Goal: Task Accomplishment & Management: Manage account settings

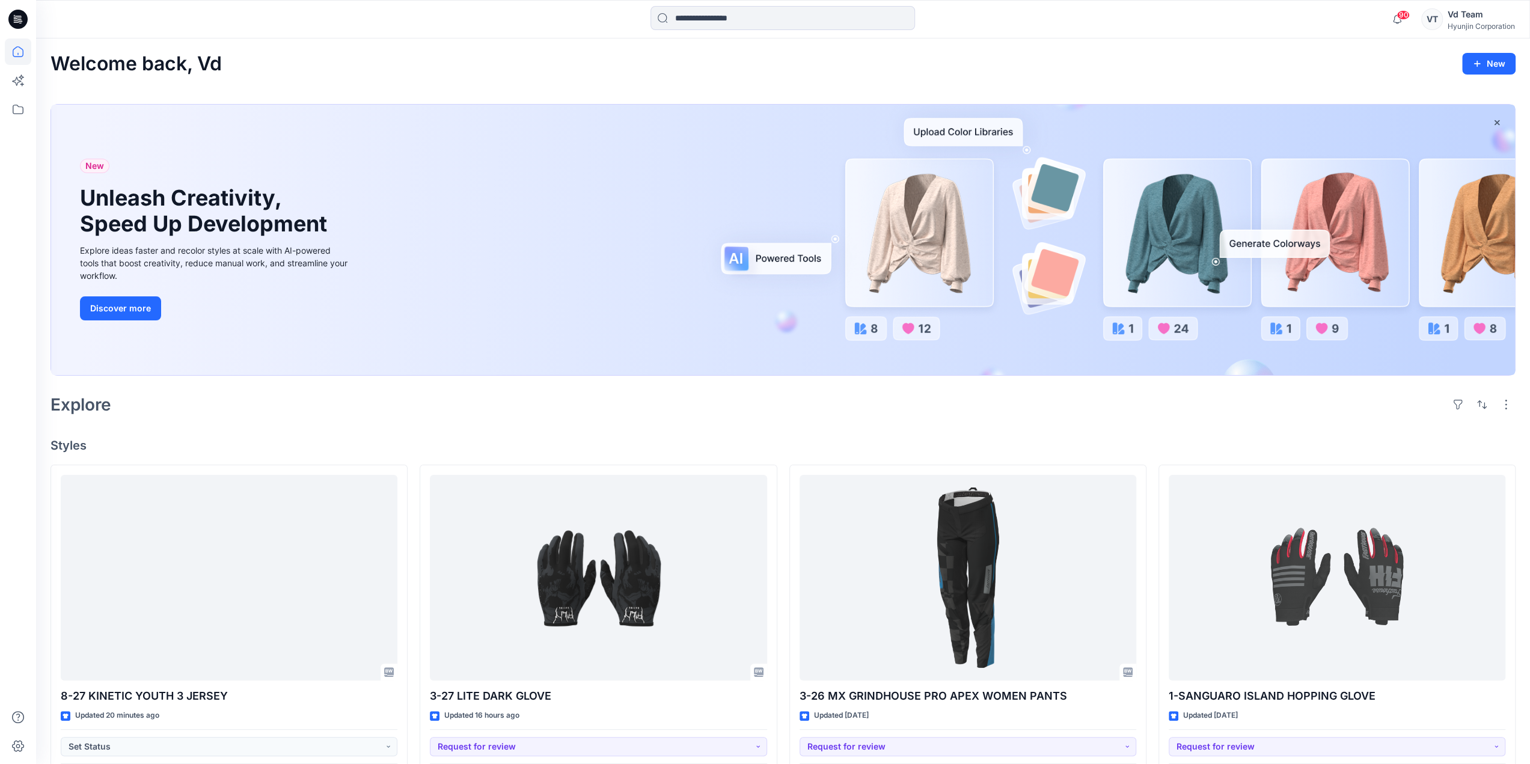
click at [1462, 22] on div "Hyunjin Corporation" at bounding box center [1481, 26] width 67 height 9
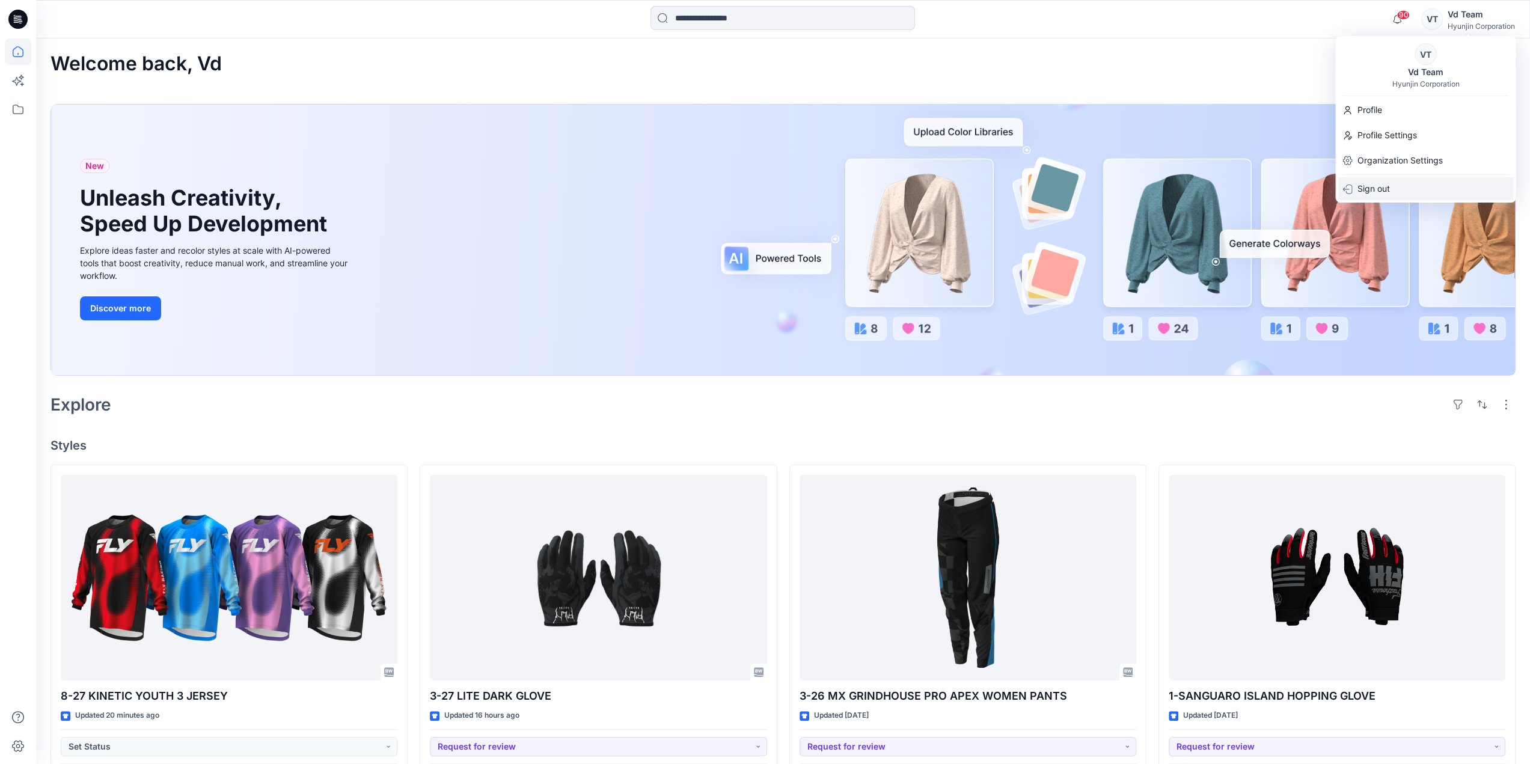
click at [1406, 197] on div "Sign out" at bounding box center [1426, 188] width 176 height 23
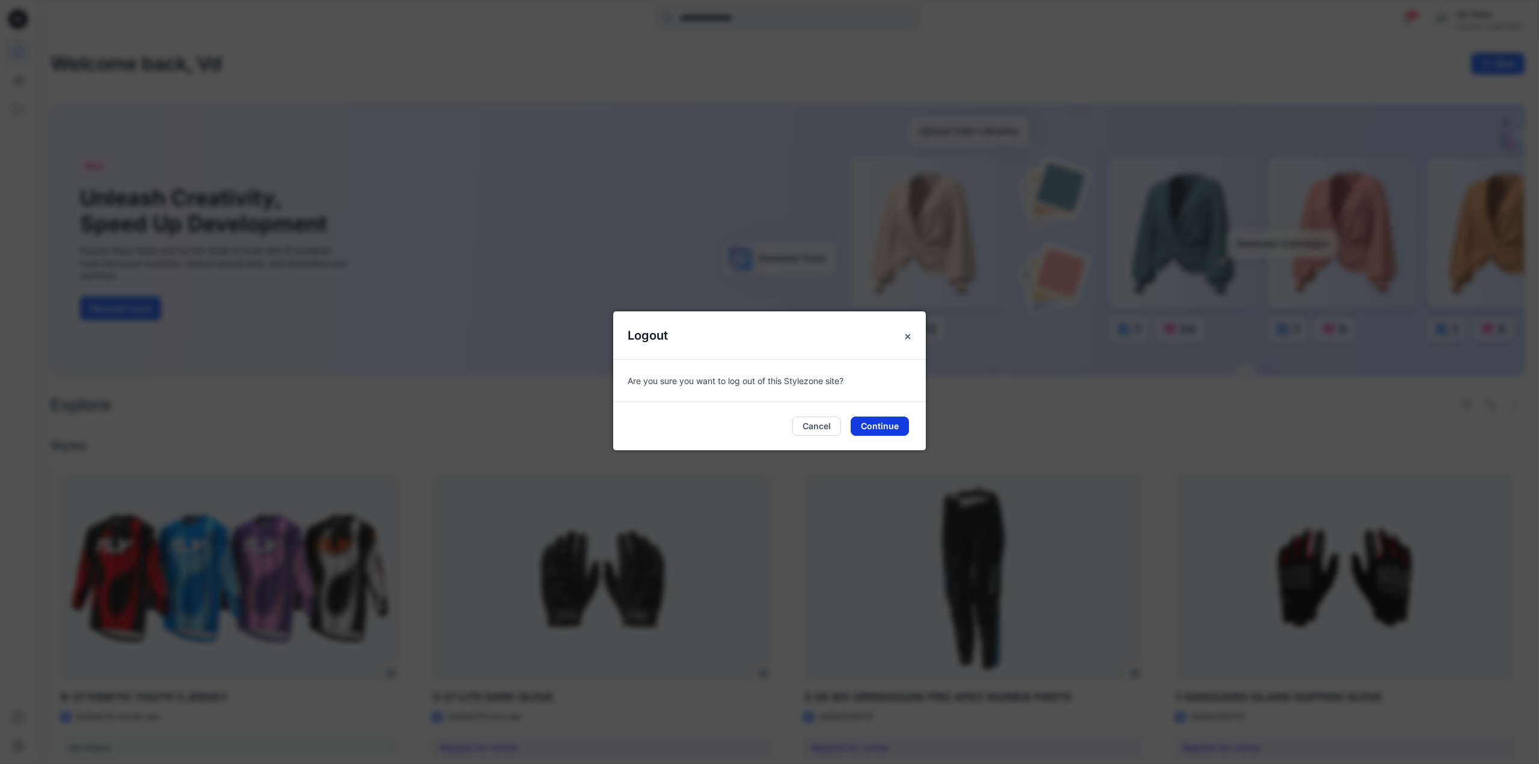
click at [869, 430] on button "Continue" at bounding box center [880, 426] width 58 height 19
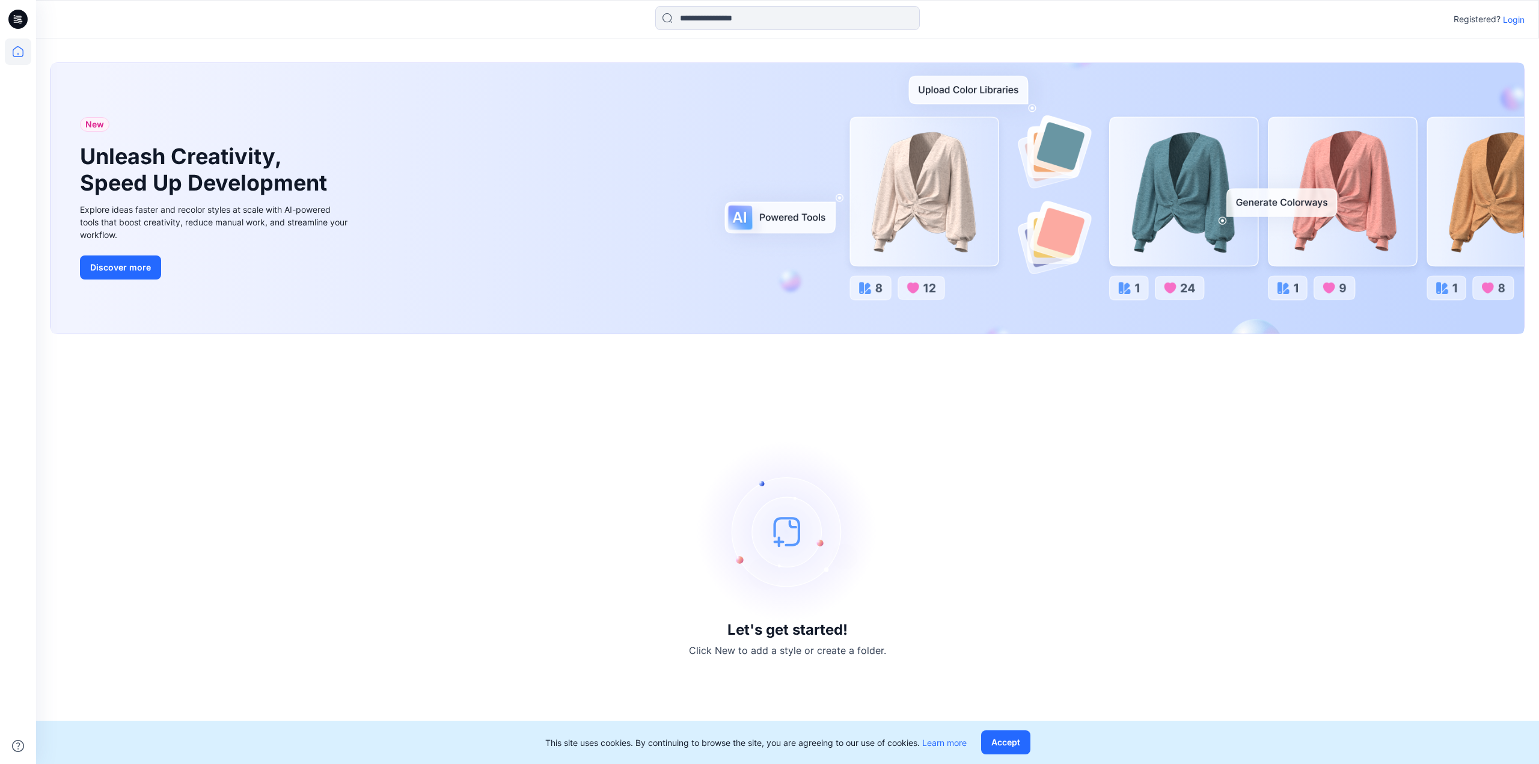
click at [1515, 19] on p "Login" at bounding box center [1514, 19] width 22 height 13
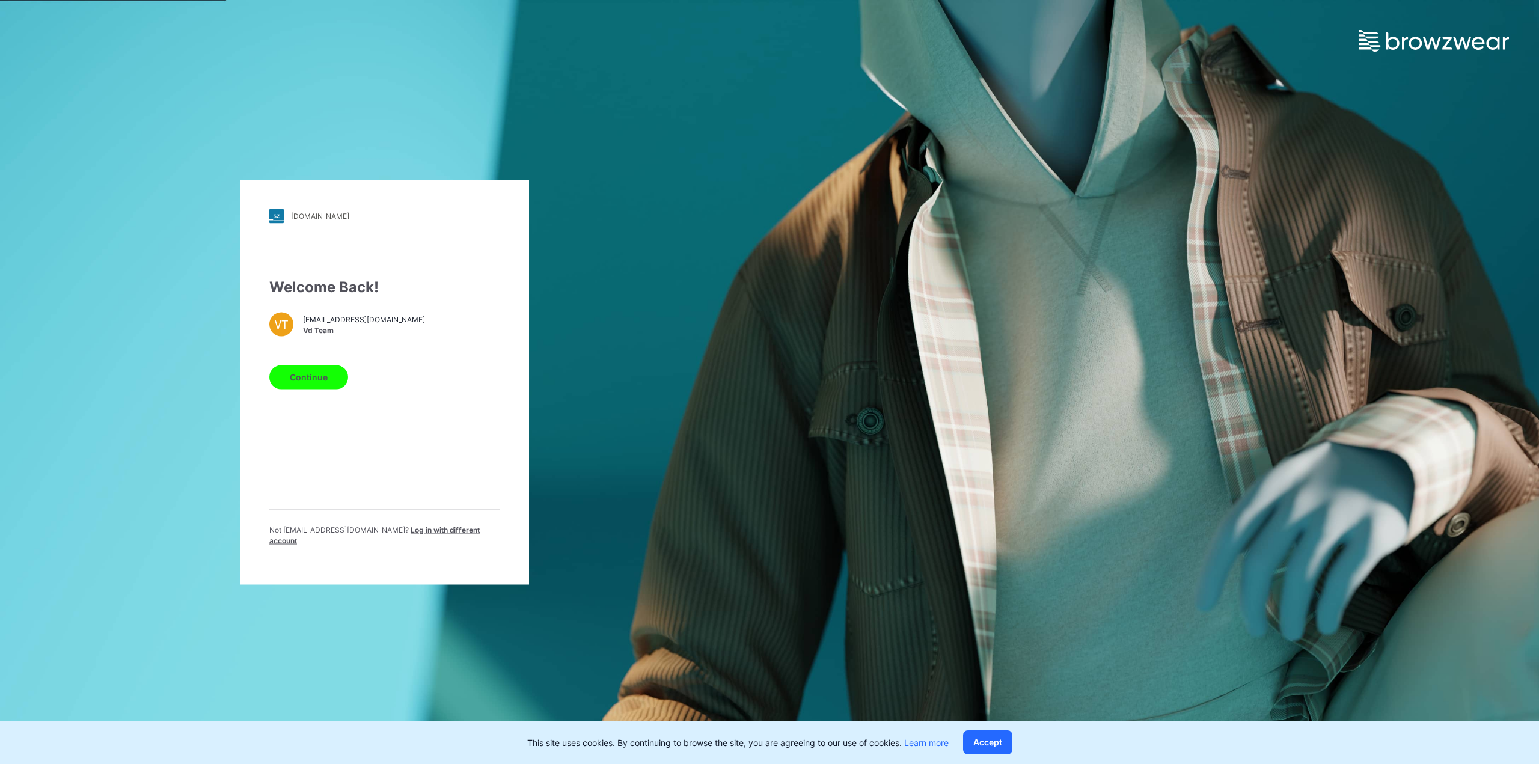
click at [411, 535] on span "Log in with different account" at bounding box center [374, 535] width 210 height 20
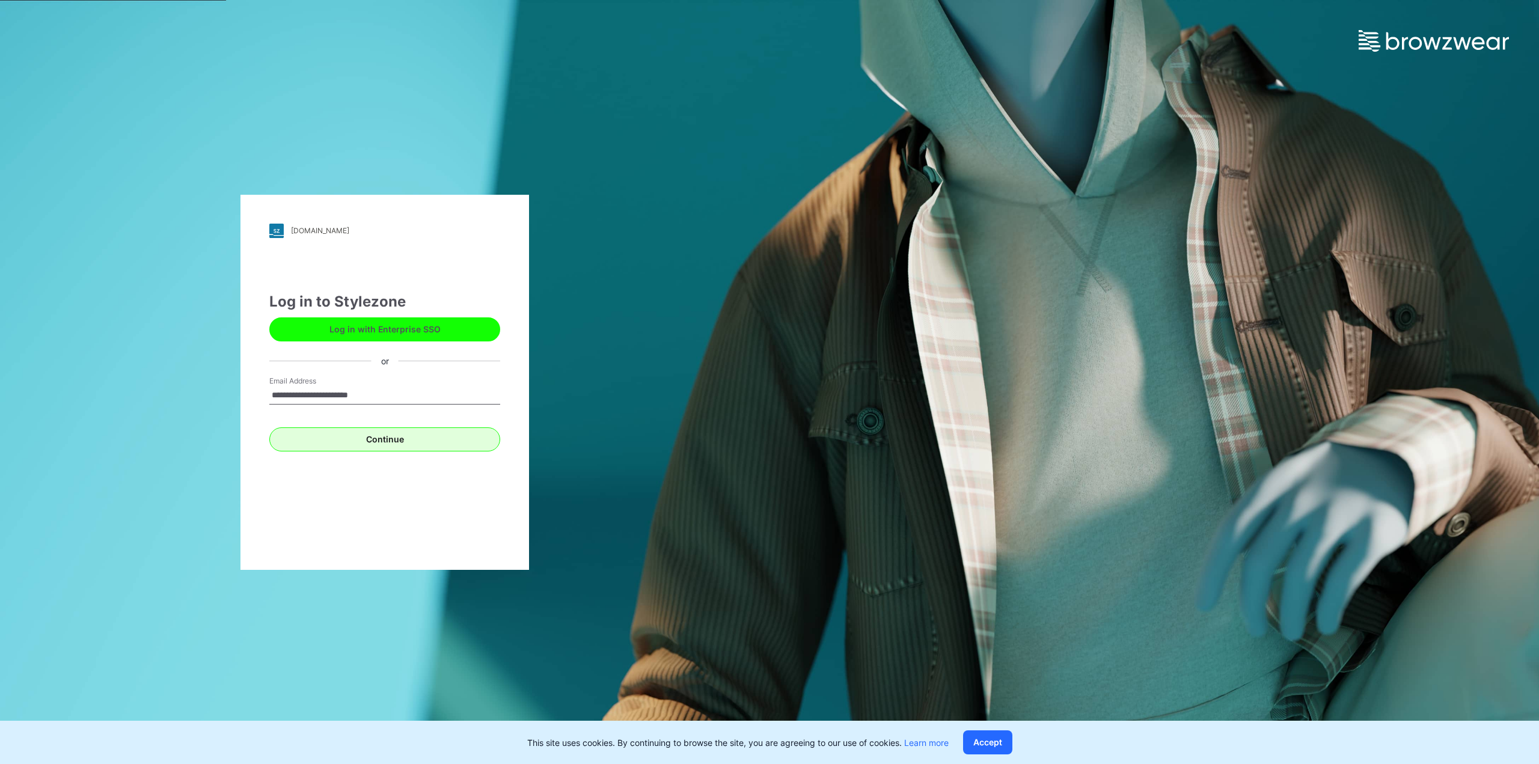
type input "**********"
click at [368, 440] on button "Continue" at bounding box center [384, 439] width 231 height 24
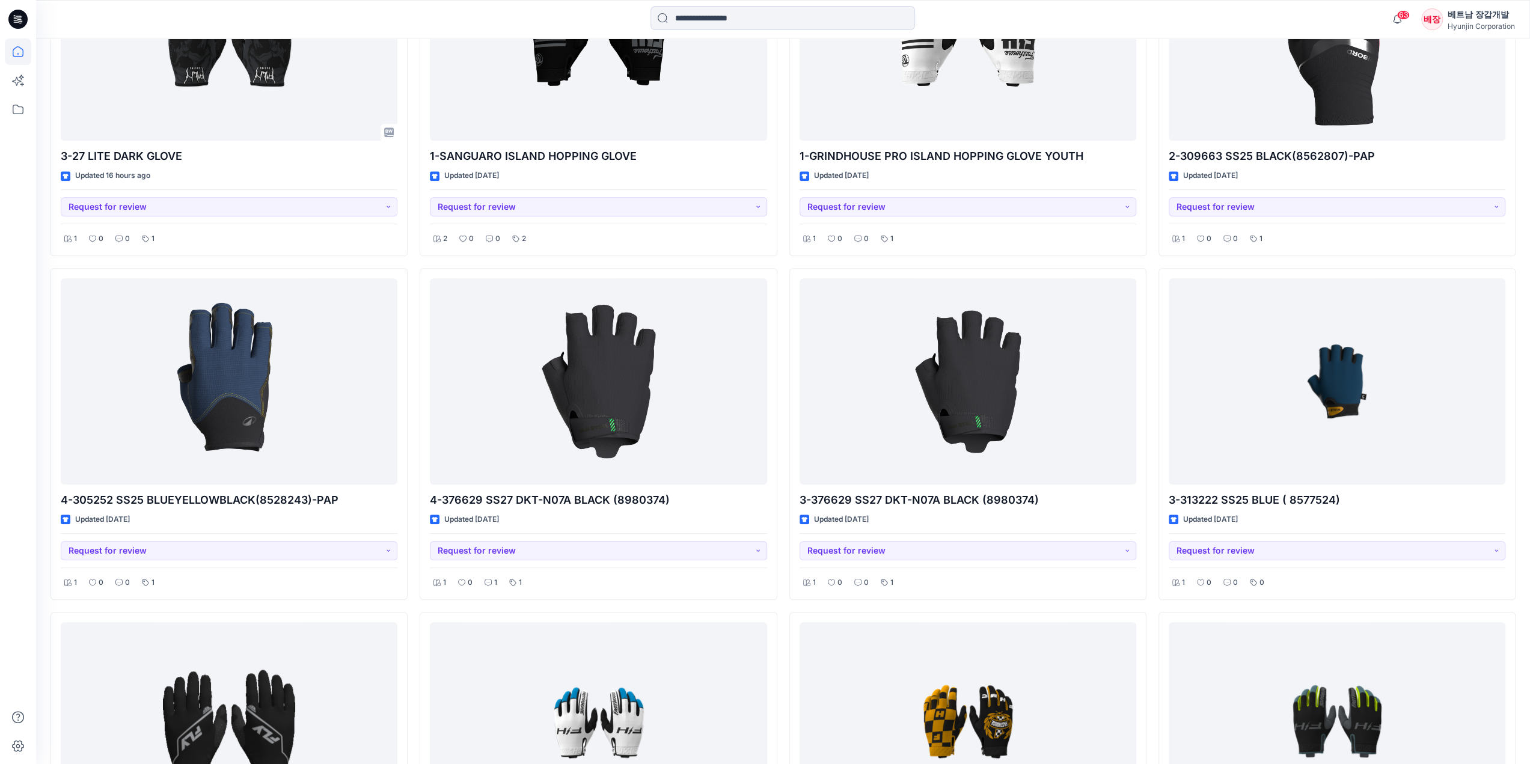
scroll to position [541, 0]
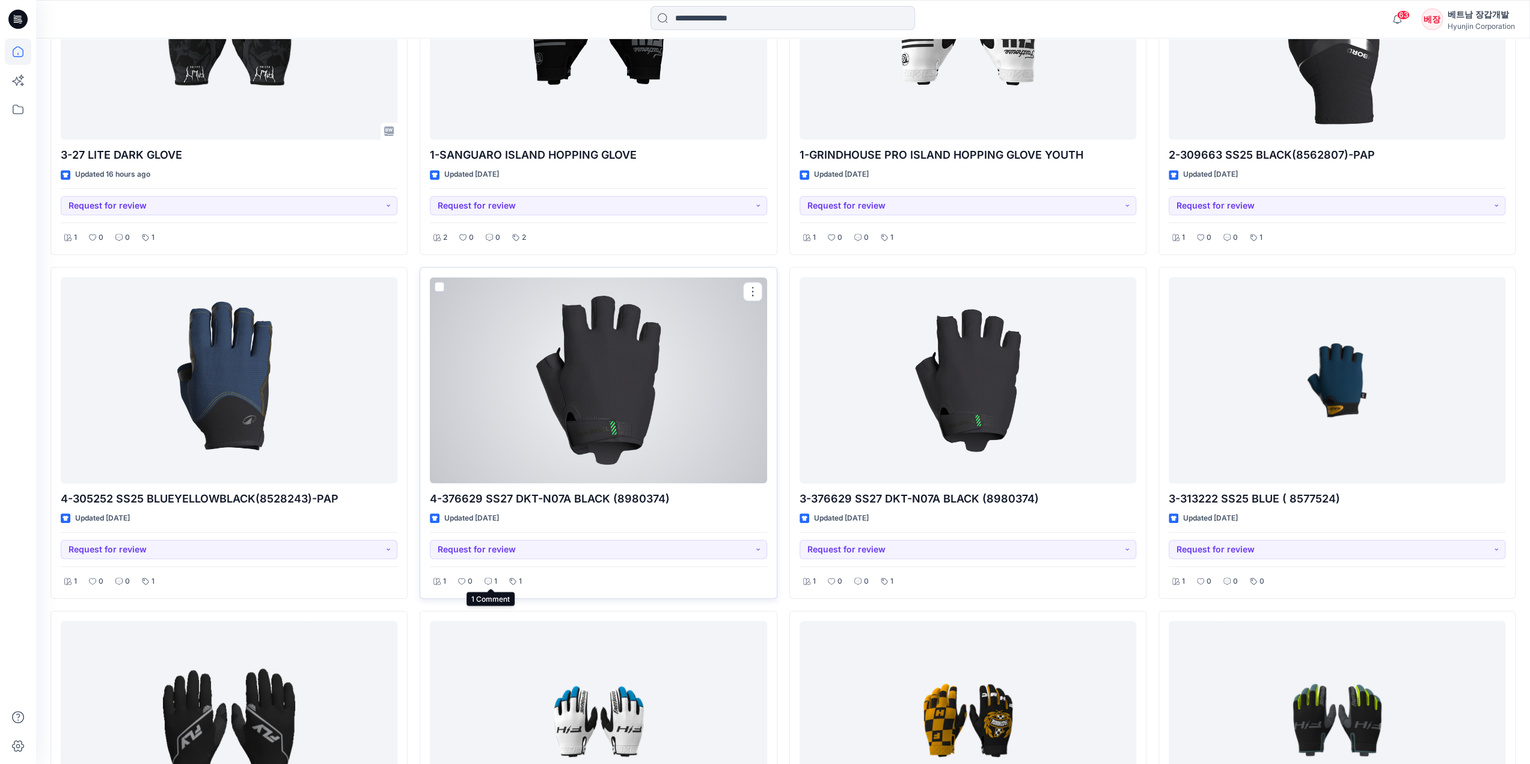
click at [488, 581] on icon at bounding box center [488, 581] width 7 height 7
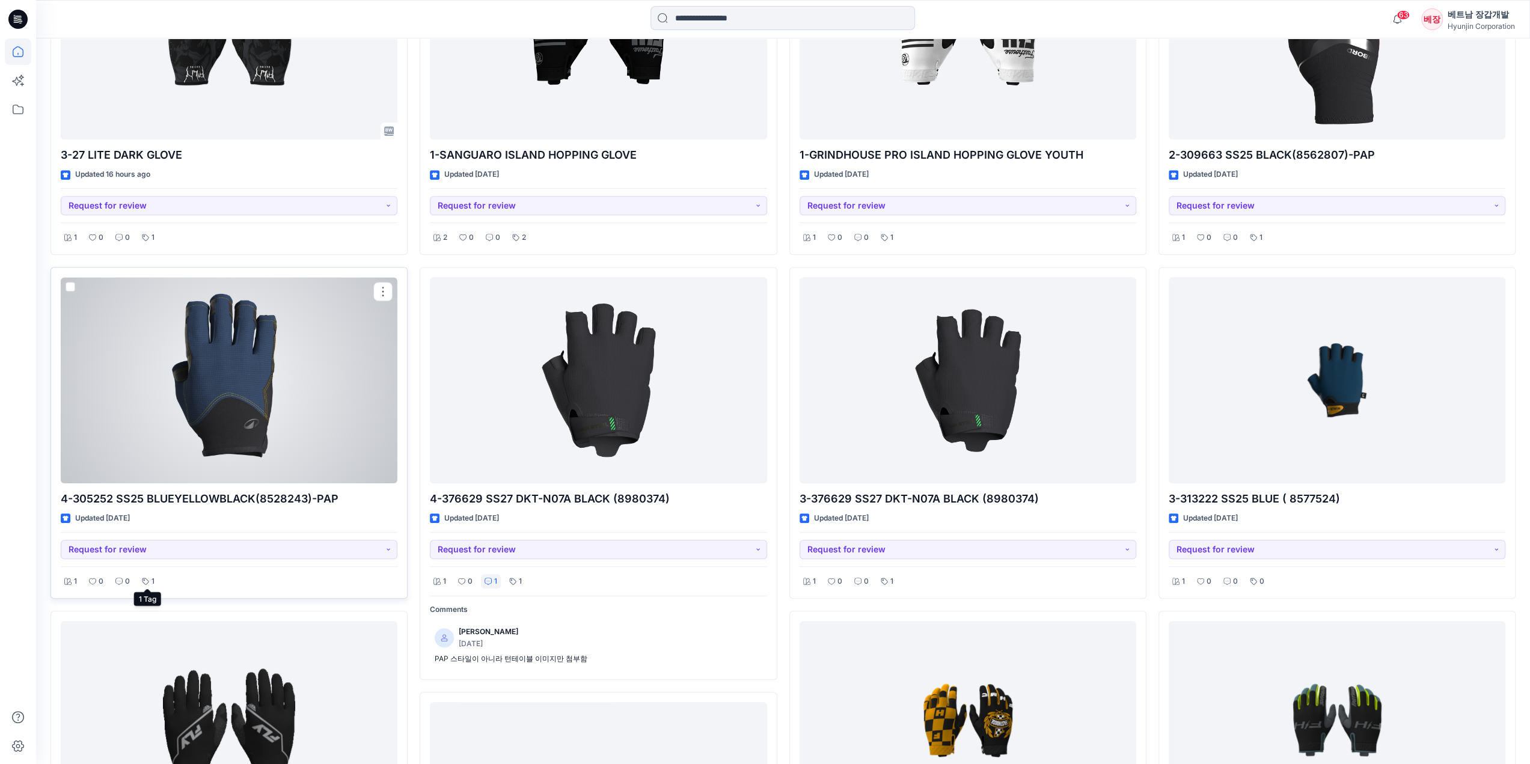
click at [152, 576] on p "1" at bounding box center [153, 581] width 3 height 13
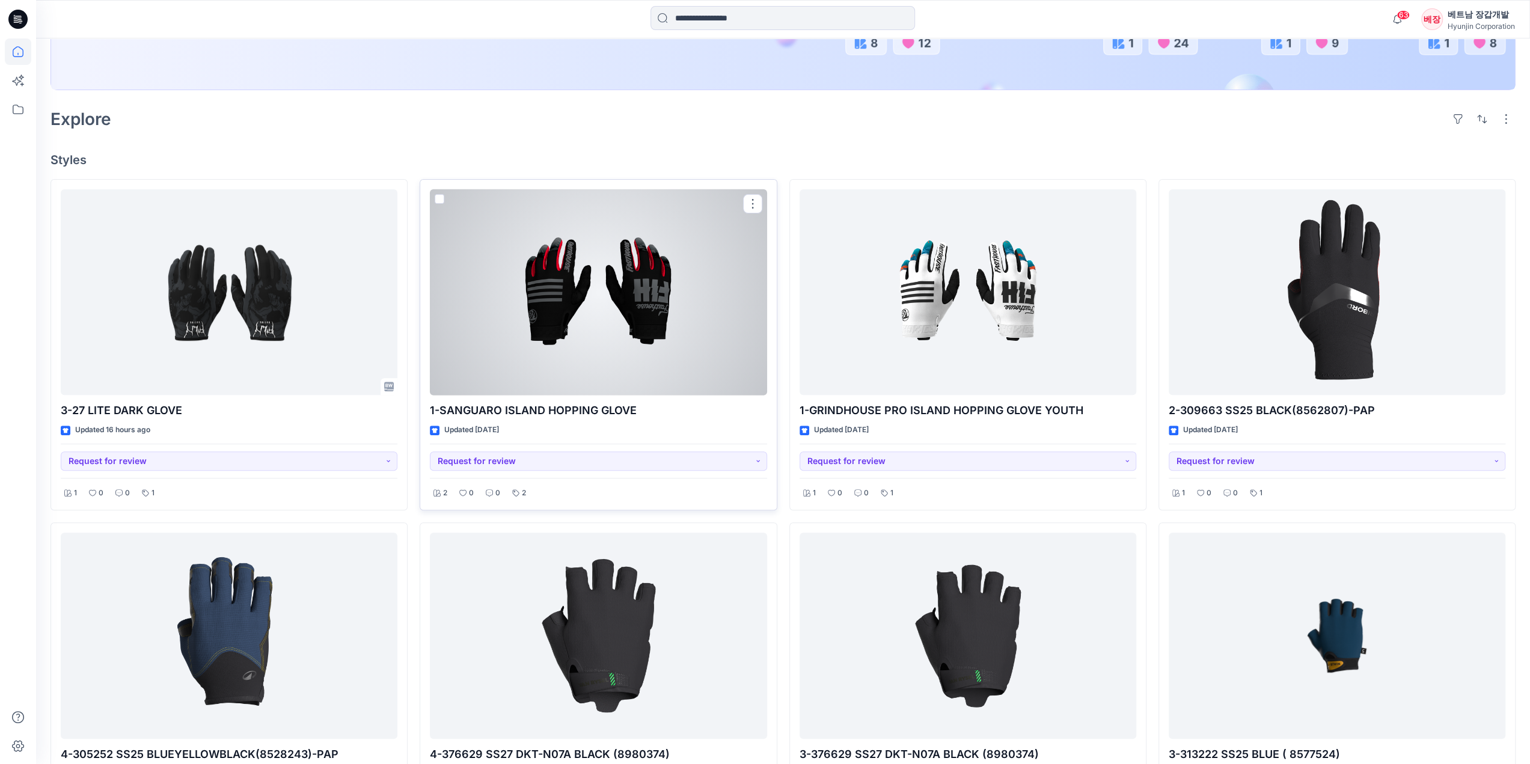
scroll to position [0, 0]
